Goal: Obtain resource: Download file/media

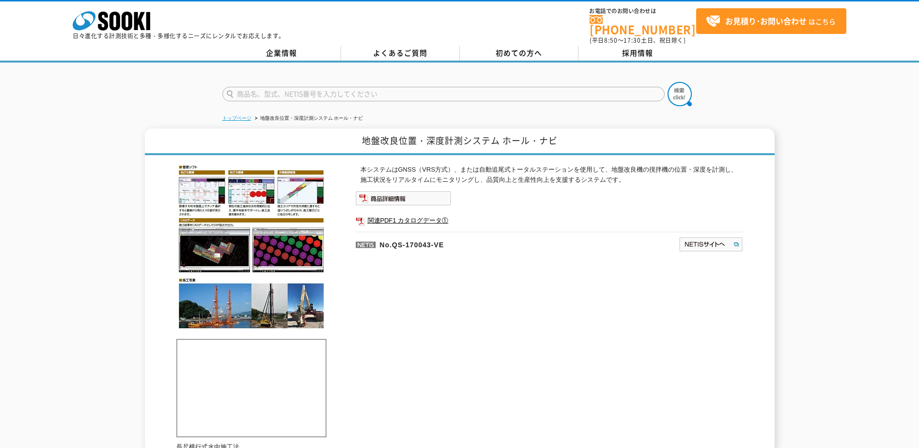
click at [247, 115] on link "トップページ" at bounding box center [236, 117] width 29 height 5
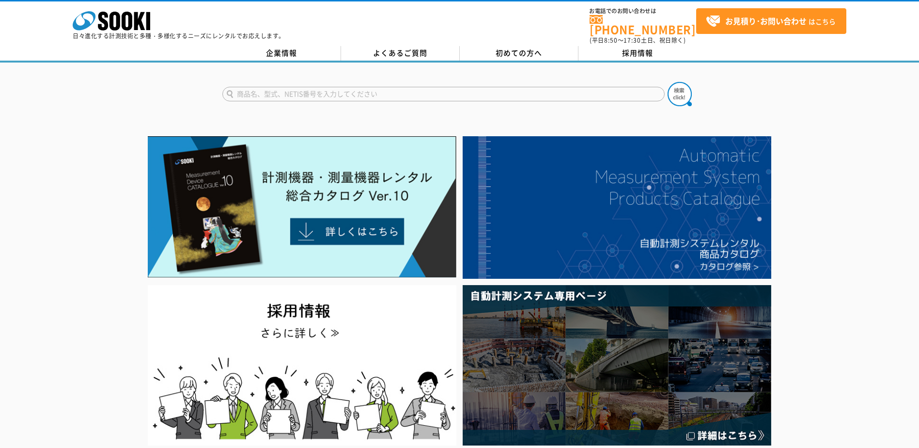
click at [322, 92] on input "text" at bounding box center [443, 94] width 442 height 15
type input "j"
type input "地盤改良"
click at [667, 82] on button at bounding box center [679, 94] width 24 height 24
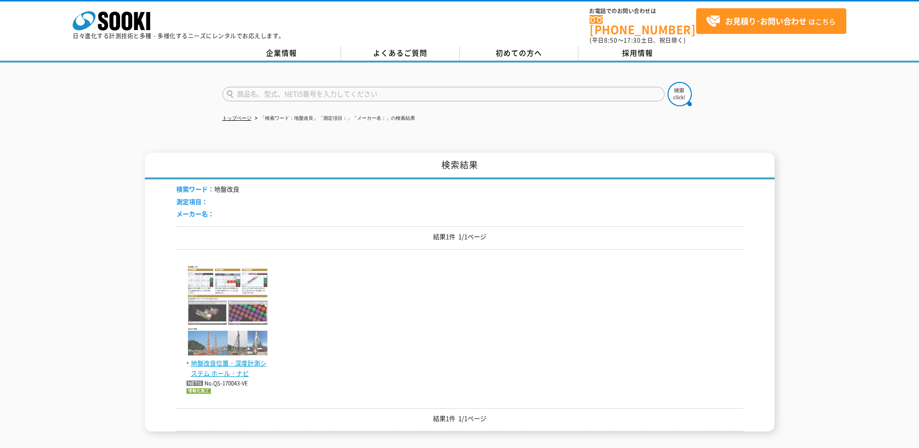
click at [259, 358] on span "地盤改良位置・深度計測システム ホール・ナビ" at bounding box center [227, 368] width 82 height 20
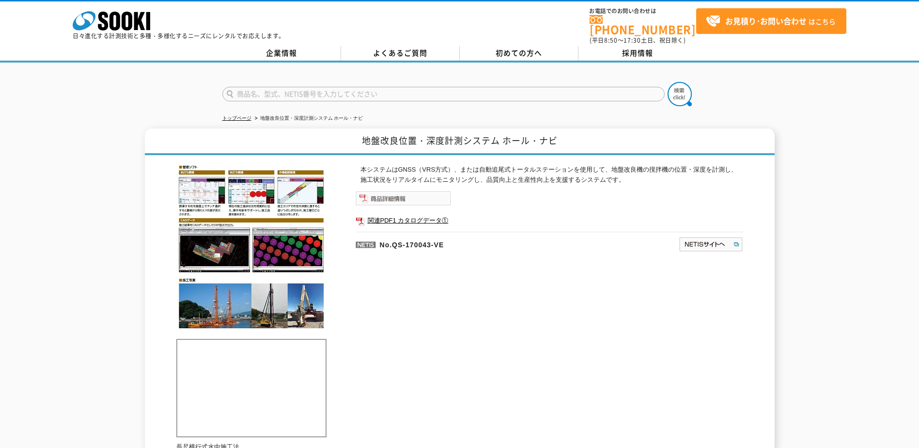
click at [399, 195] on img at bounding box center [403, 198] width 95 height 15
click at [400, 214] on link "関連PDF1 カタログデータ①" at bounding box center [549, 220] width 387 height 13
